Goal: Transaction & Acquisition: Subscribe to service/newsletter

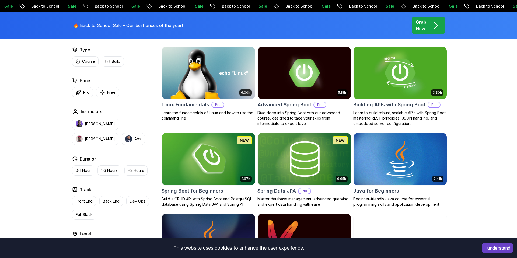
scroll to position [162, 0]
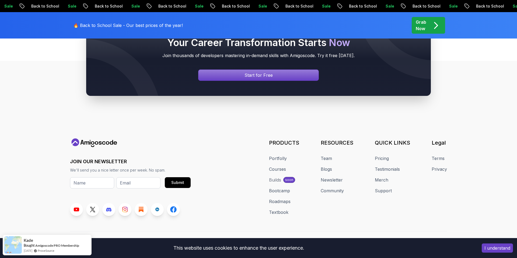
scroll to position [2537, 0]
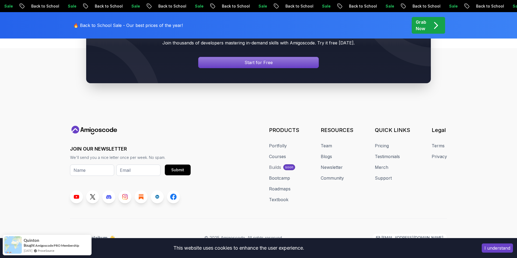
click at [281, 164] on div "Builds" at bounding box center [275, 167] width 12 height 6
drag, startPoint x: 276, startPoint y: 162, endPoint x: 282, endPoint y: 163, distance: 6.5
click at [278, 164] on div "Builds" at bounding box center [275, 167] width 12 height 6
click at [283, 164] on div "Builds soon" at bounding box center [284, 167] width 30 height 6
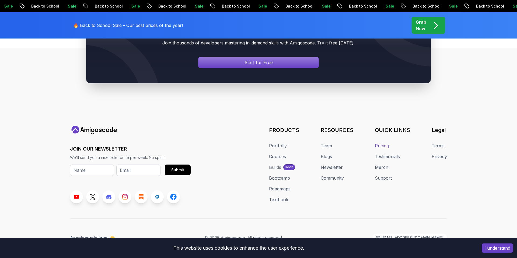
click at [388, 143] on link "Pricing" at bounding box center [382, 146] width 14 height 6
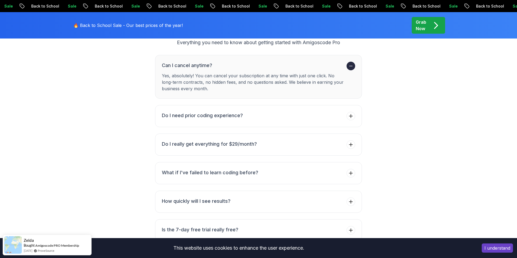
scroll to position [1931, 0]
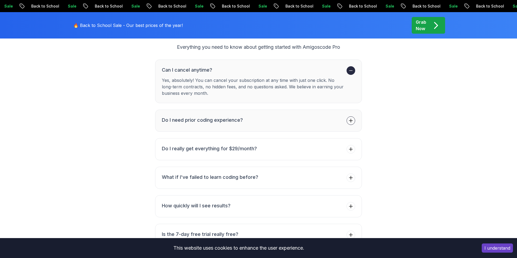
click at [352, 118] on icon at bounding box center [350, 120] width 5 height 5
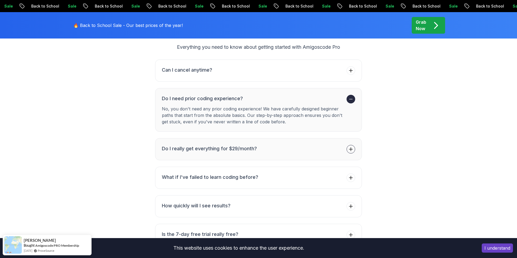
click at [351, 145] on span at bounding box center [351, 149] width 9 height 9
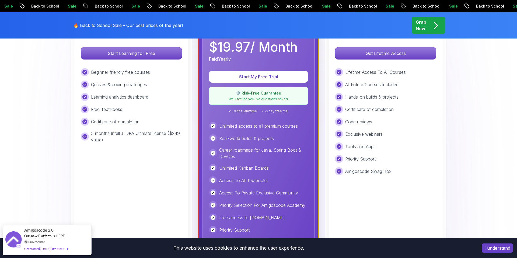
scroll to position [196, 0]
